Goal: Register for event/course

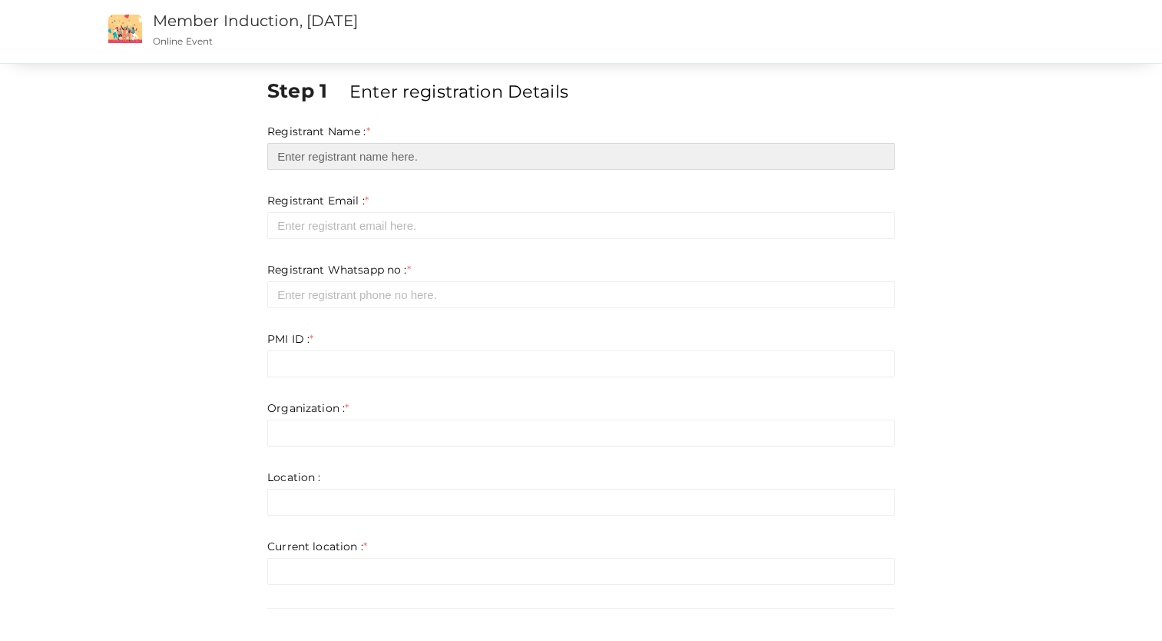
click at [325, 164] on input "text" at bounding box center [581, 156] width 628 height 27
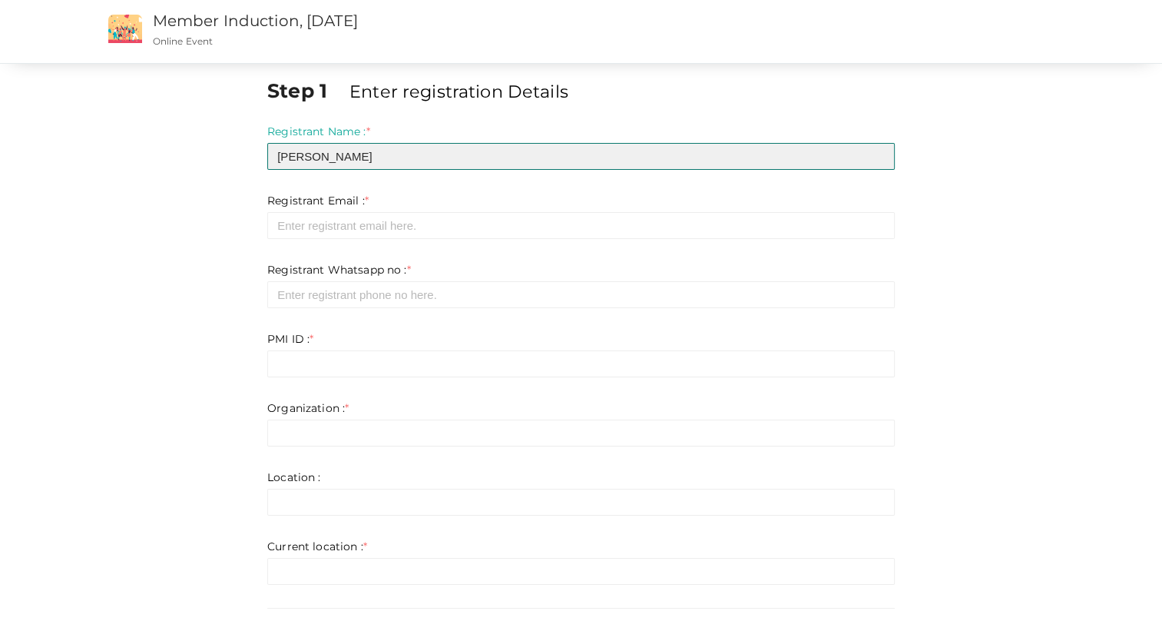
type input "[PERSON_NAME]"
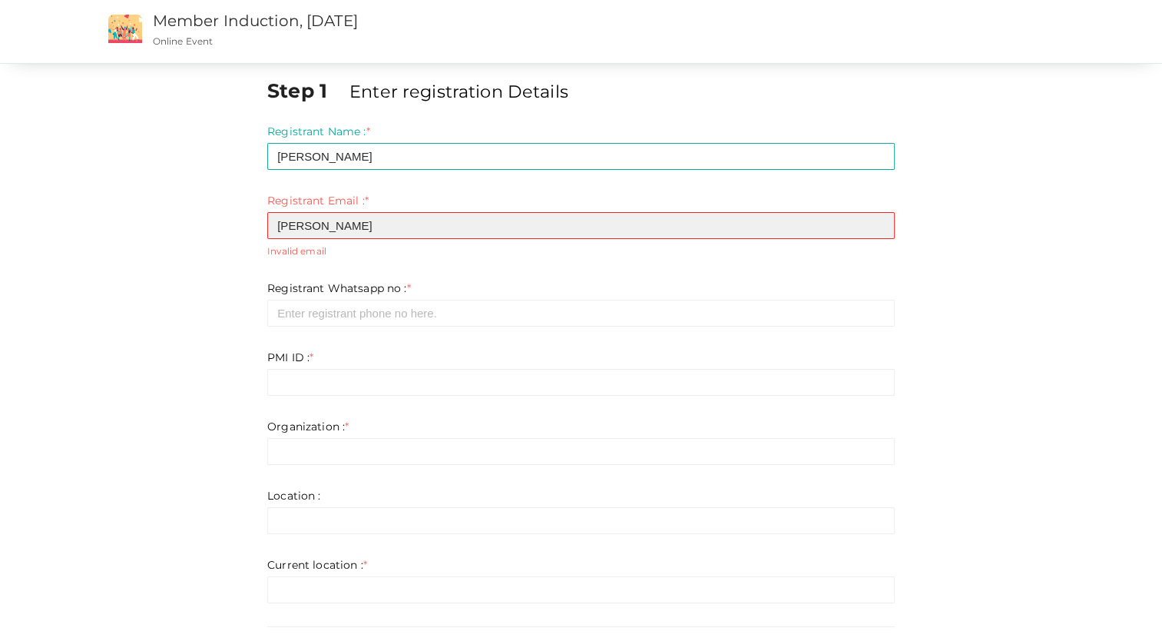
type input "[EMAIL_ADDRESS][DOMAIN_NAME]"
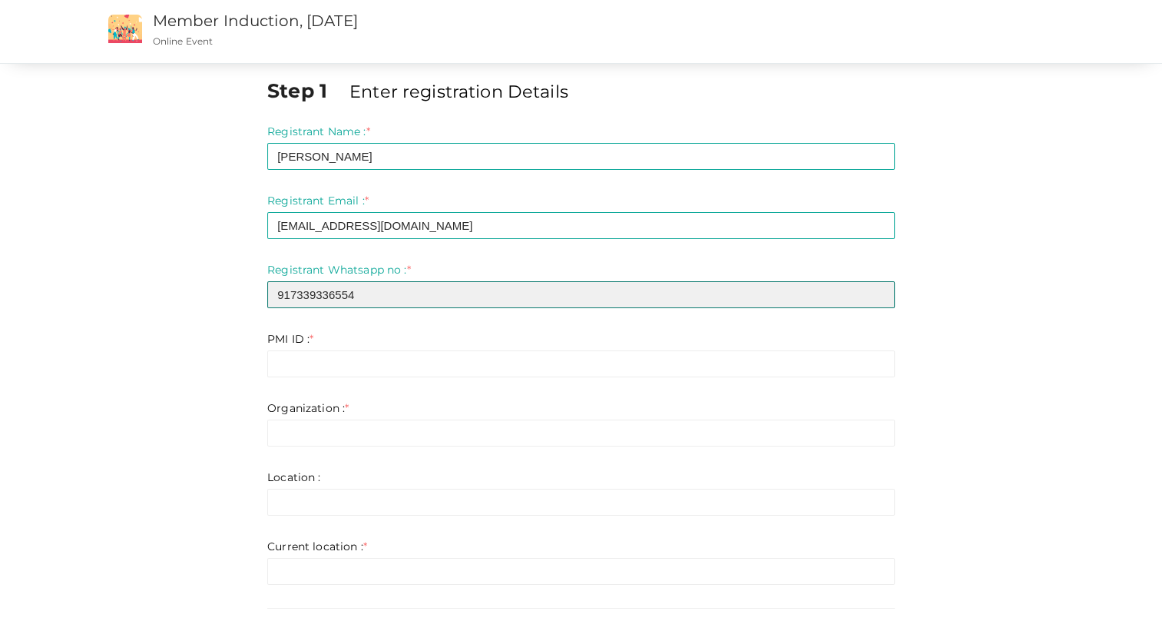
type input "917339336554"
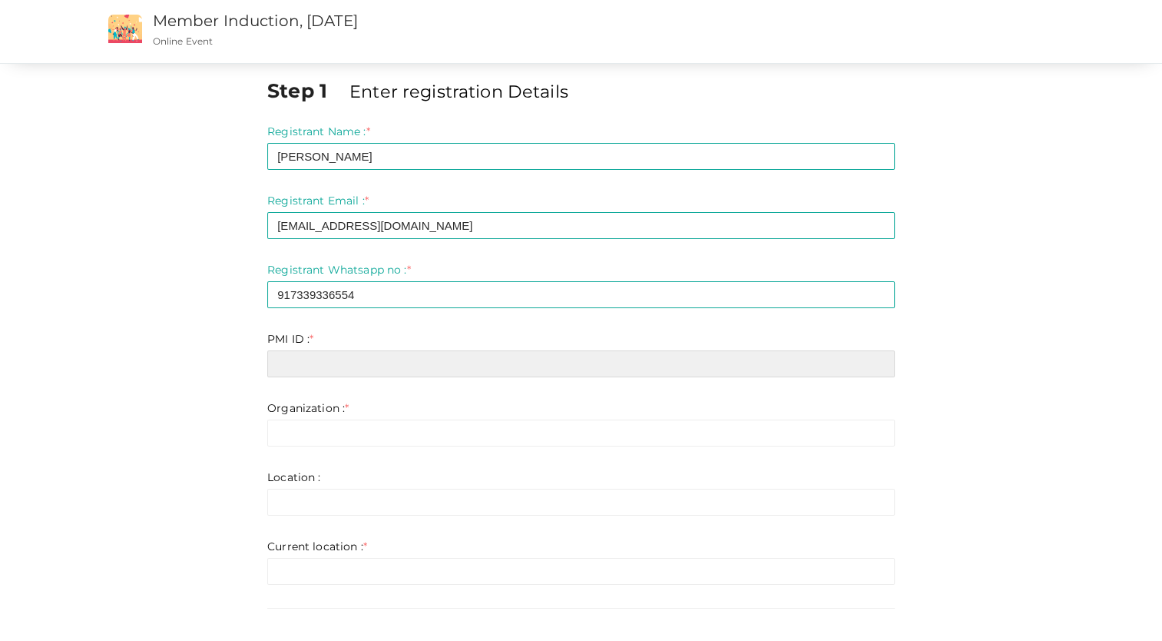
click at [320, 363] on input "text" at bounding box center [581, 363] width 628 height 27
paste input "11745067‎"
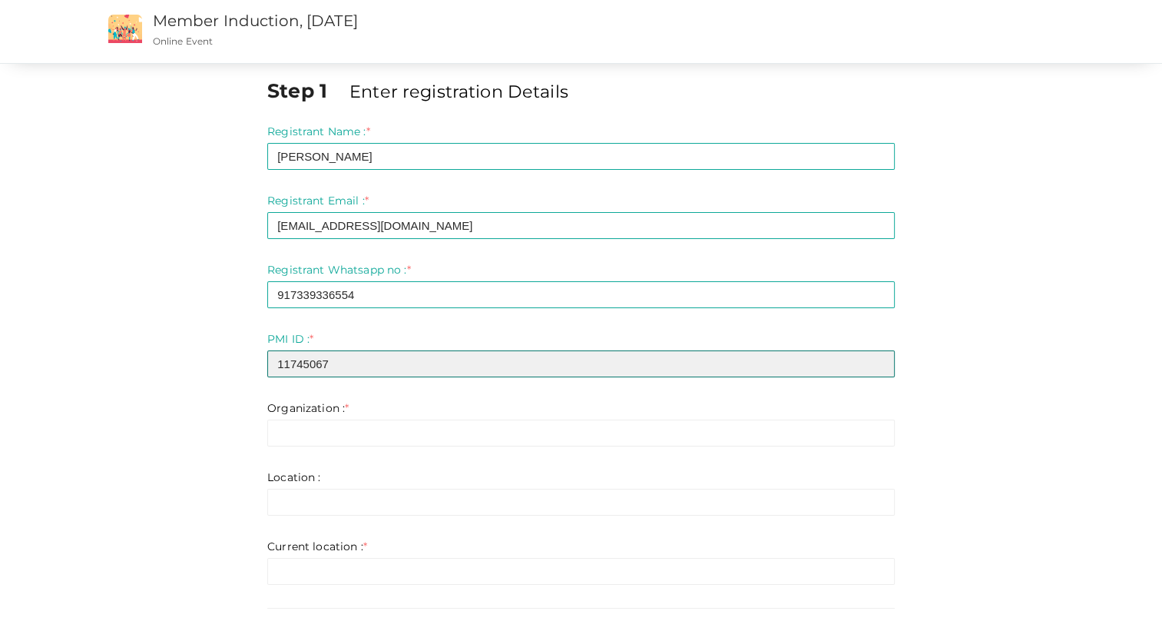
type input "11745067‎"
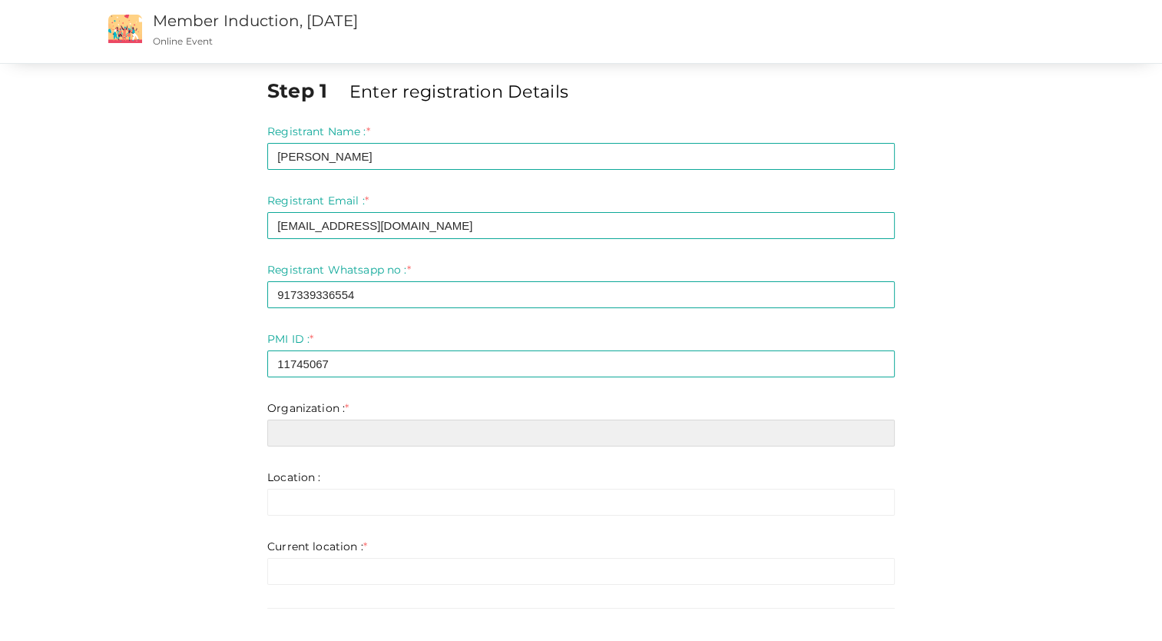
click at [326, 433] on input "text" at bounding box center [581, 432] width 628 height 27
type input "CPECC"
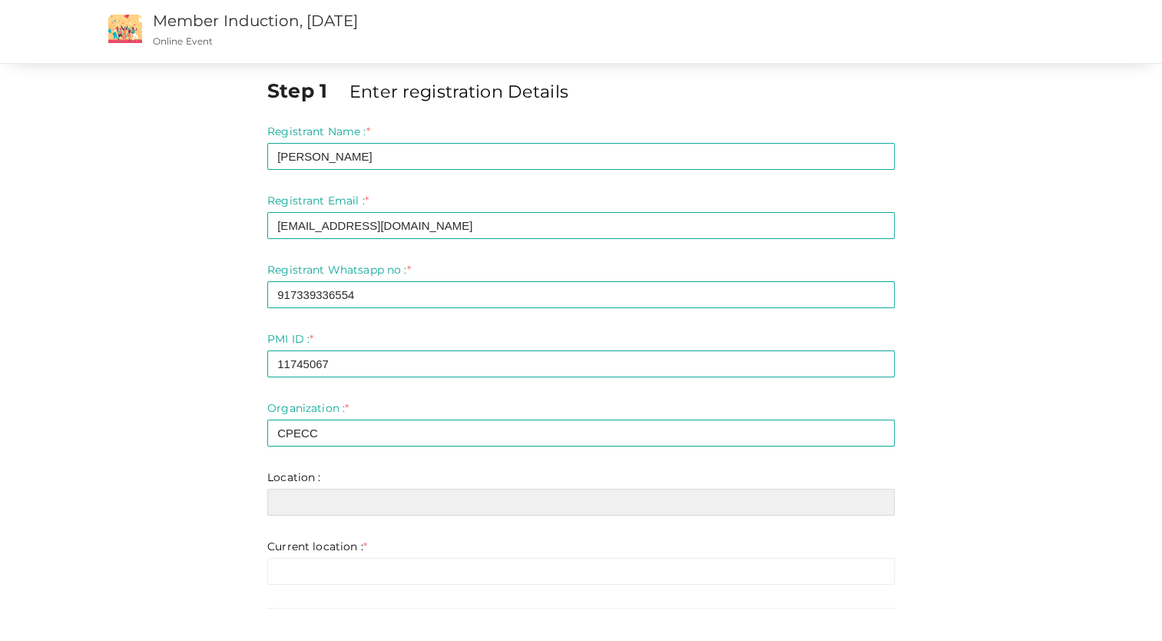
click at [320, 512] on input "text" at bounding box center [581, 502] width 628 height 27
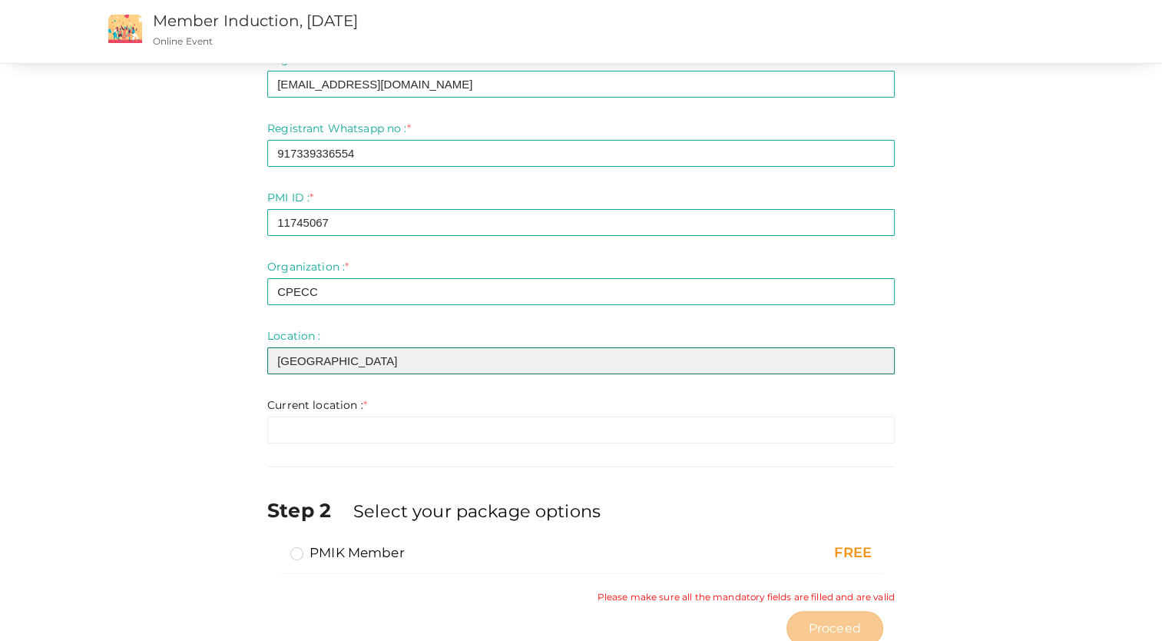
scroll to position [154, 0]
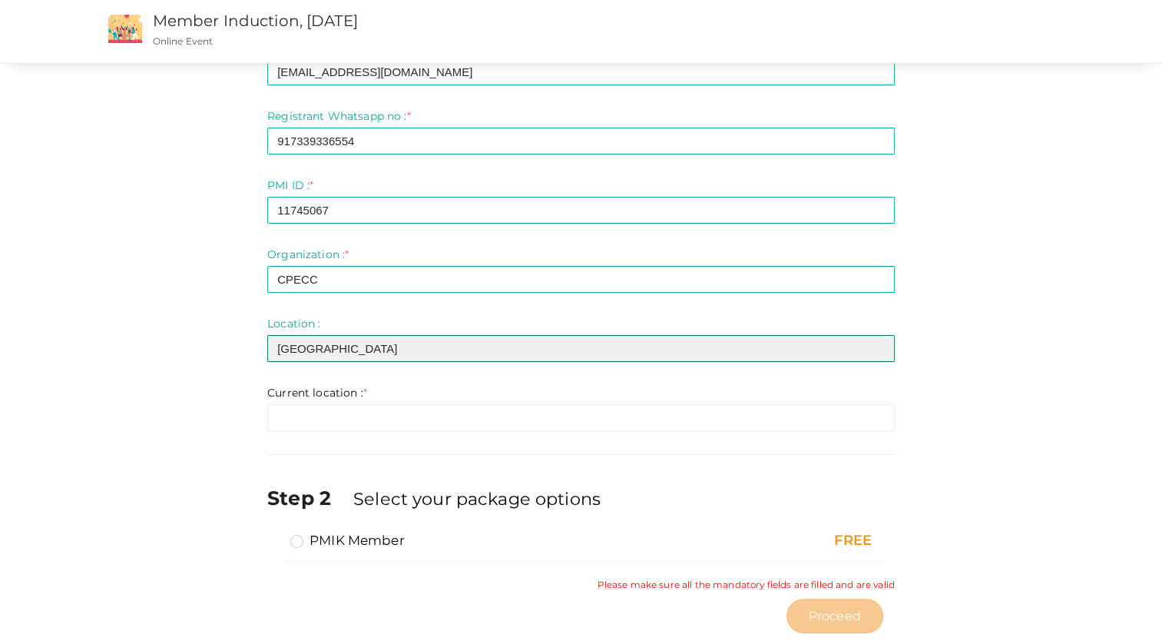
type input "[GEOGRAPHIC_DATA]"
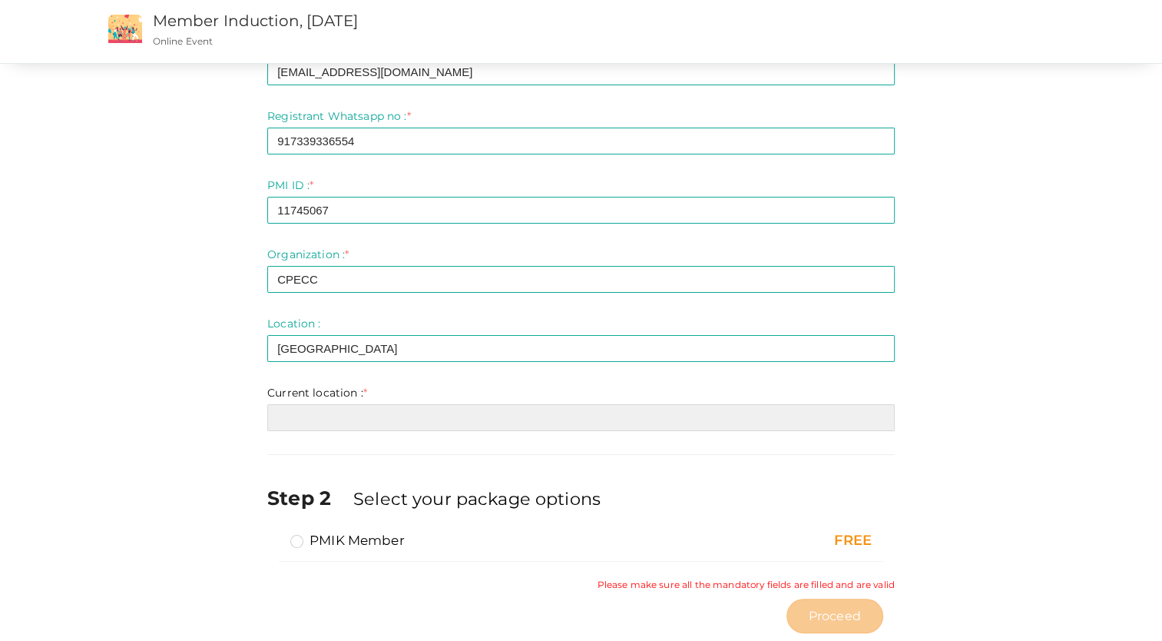
click at [381, 415] on input "text" at bounding box center [581, 417] width 628 height 27
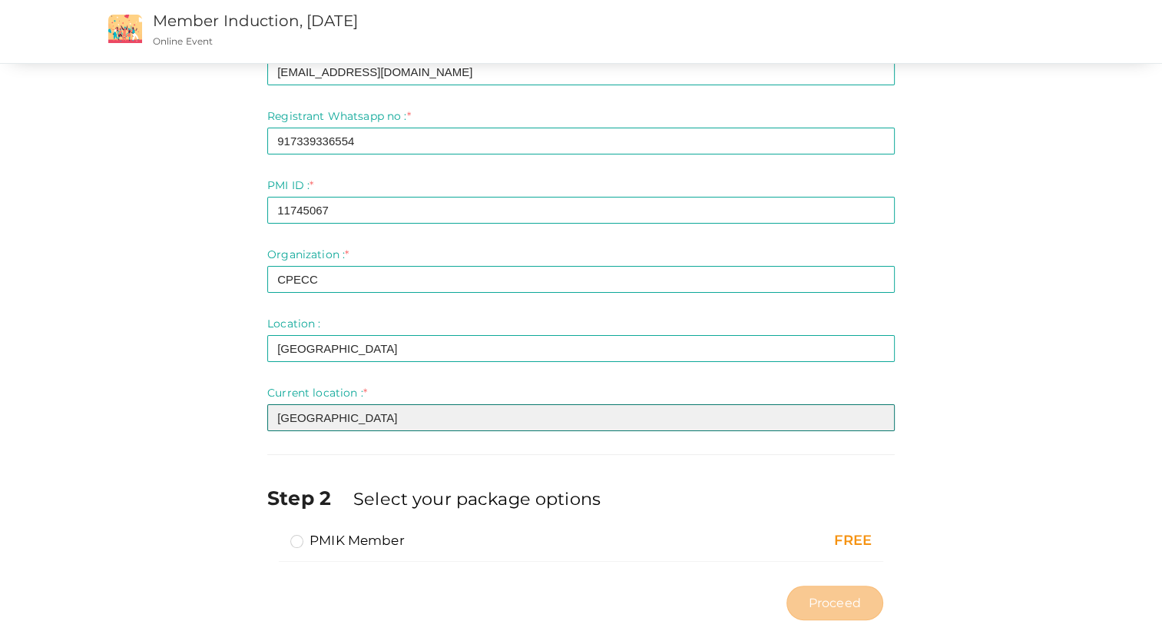
type input "[GEOGRAPHIC_DATA]"
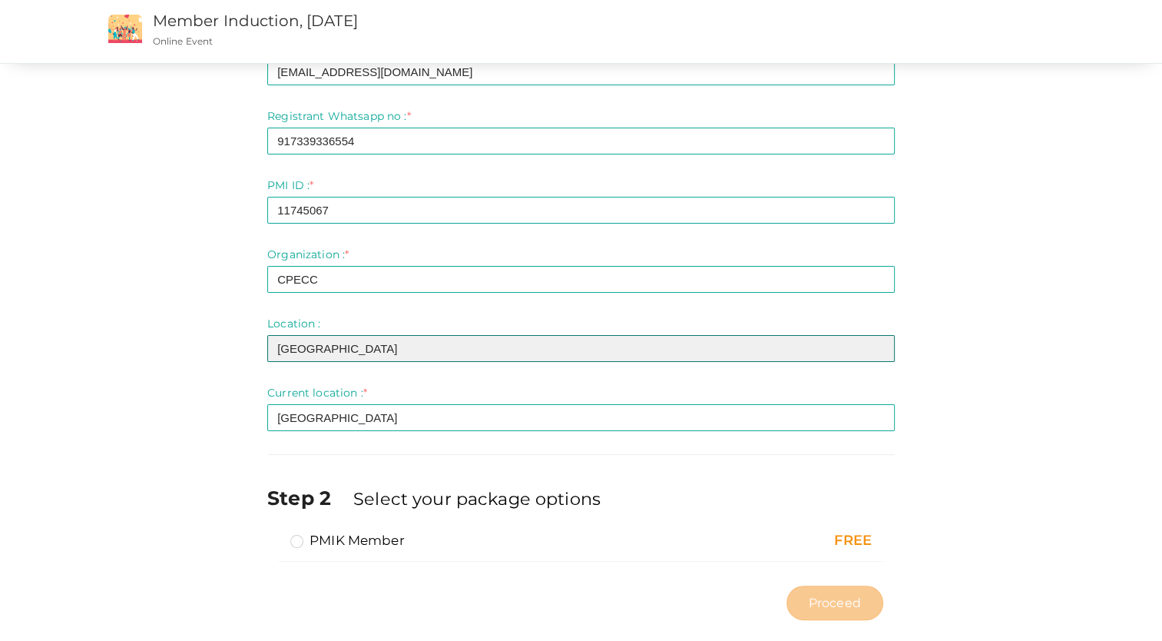
drag, startPoint x: 353, startPoint y: 346, endPoint x: 234, endPoint y: 340, distance: 120.0
click at [235, 338] on div "Step 1 Enter registration Details Registrant Name : * [PERSON_NAME] Required. I…" at bounding box center [581, 275] width 999 height 705
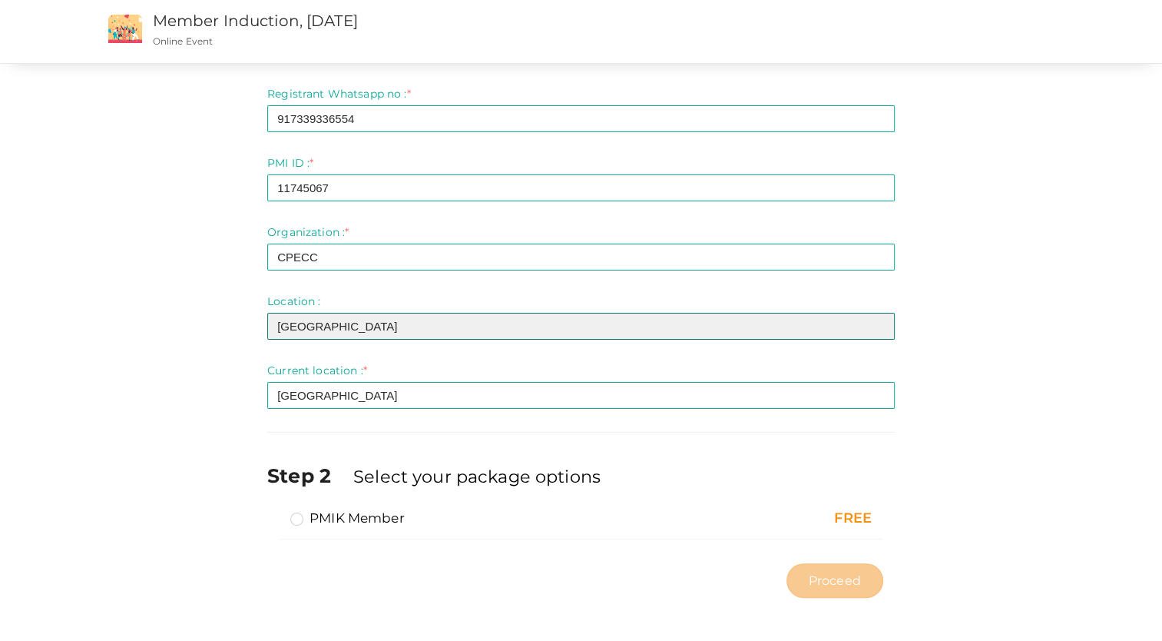
scroll to position [177, 0]
type input "[GEOGRAPHIC_DATA]"
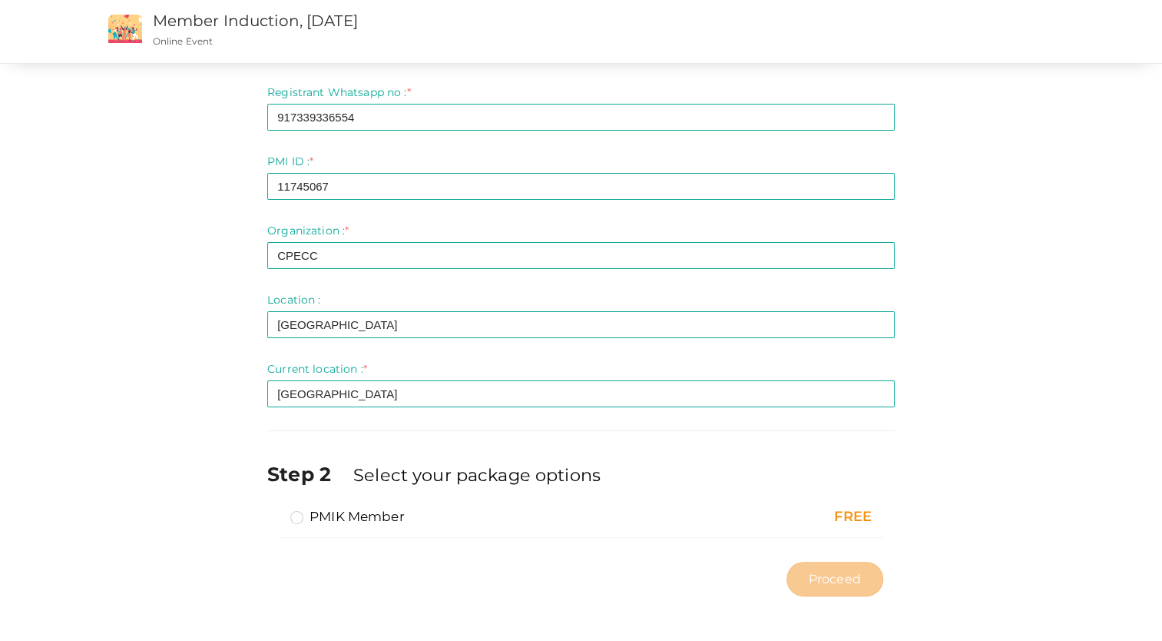
click at [290, 515] on label "PMIK Member" at bounding box center [347, 516] width 114 height 18
click at [275, 510] on input "PMIK Member" at bounding box center [275, 510] width 0 height 0
click at [830, 585] on span "Proceed" at bounding box center [835, 579] width 52 height 18
